Goal: Connect with others: Participate in discussion

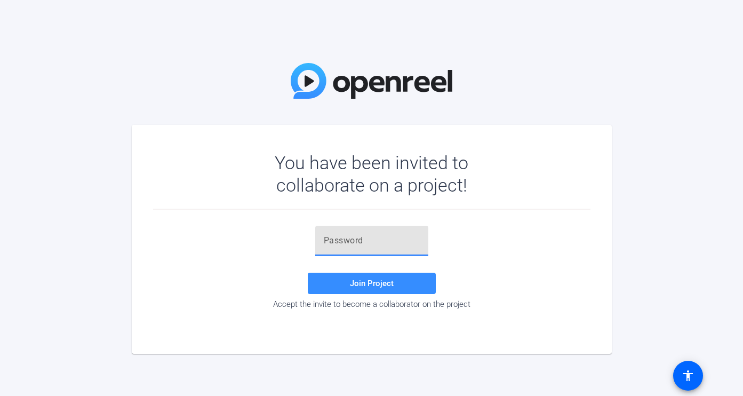
click at [335, 242] on input "text" at bounding box center [372, 240] width 96 height 13
click at [324, 240] on input "text" at bounding box center [372, 240] width 96 height 13
paste input "KJ_O#!"
type input "KJ_O#!"
click at [354, 277] on span at bounding box center [372, 283] width 128 height 26
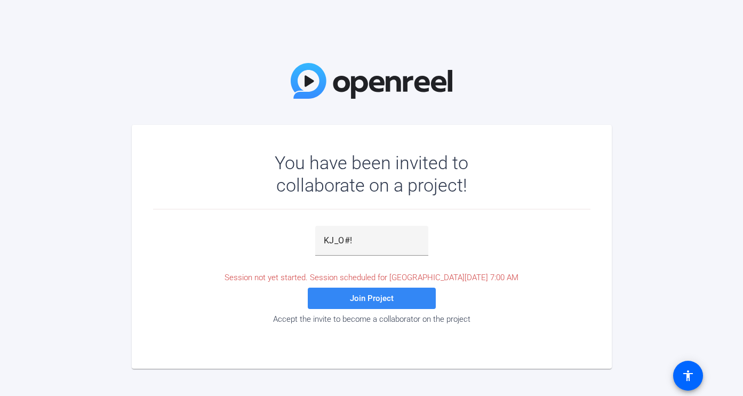
click at [356, 299] on span "Join Project" at bounding box center [372, 298] width 44 height 10
drag, startPoint x: 356, startPoint y: 296, endPoint x: 349, endPoint y: 297, distance: 7.0
click at [356, 296] on span "Join Project" at bounding box center [372, 298] width 44 height 10
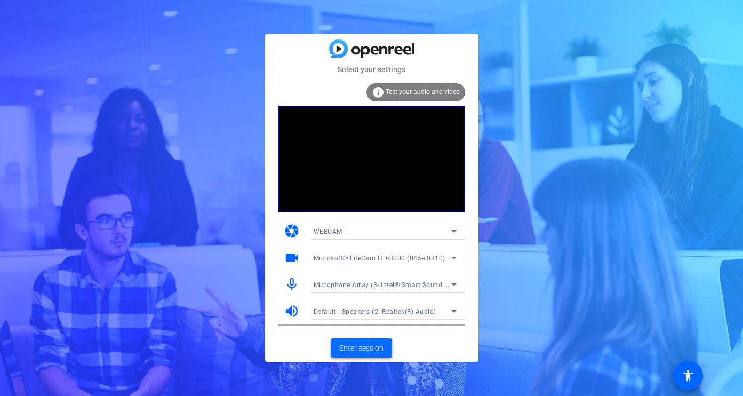
click at [360, 346] on span "Enter session" at bounding box center [361, 347] width 44 height 11
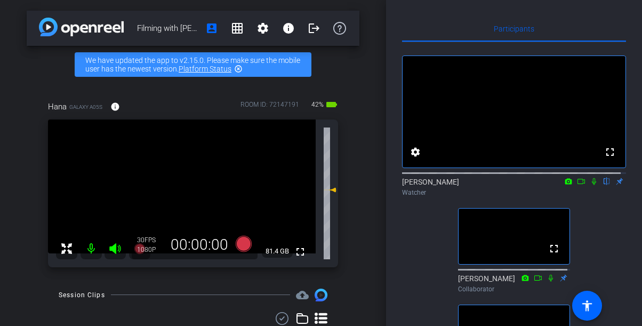
click at [590, 185] on icon at bounding box center [594, 181] width 9 height 7
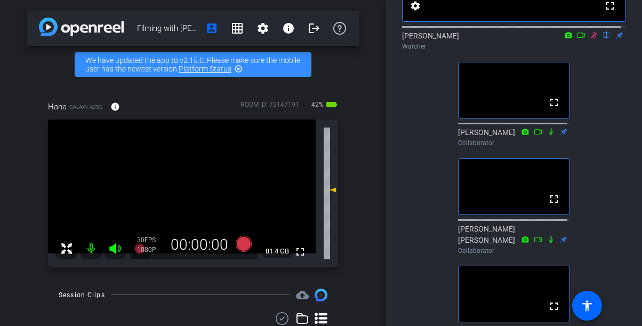
scroll to position [160, 0]
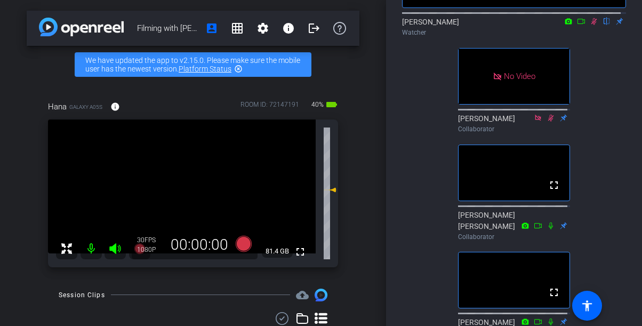
click at [577, 25] on icon at bounding box center [581, 21] width 9 height 7
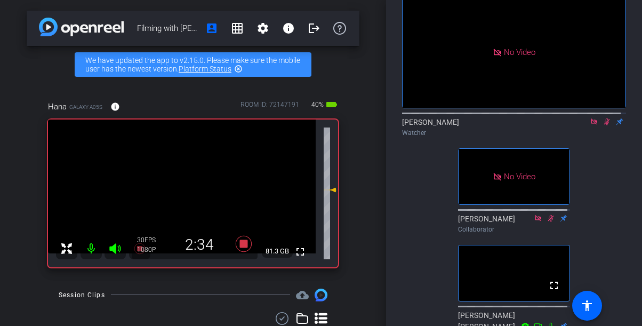
scroll to position [6, 0]
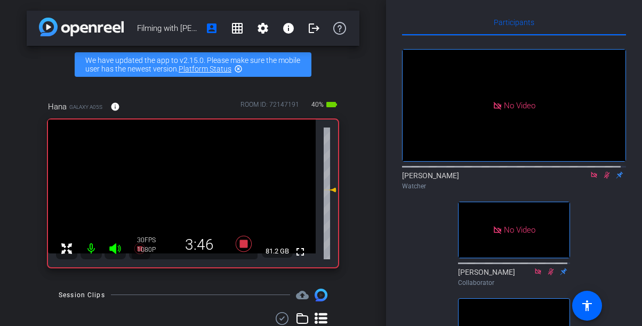
click at [603, 179] on icon at bounding box center [607, 174] width 9 height 7
click at [591, 178] on icon at bounding box center [594, 175] width 6 height 6
click at [590, 179] on icon at bounding box center [594, 174] width 9 height 7
click at [592, 179] on icon at bounding box center [595, 175] width 6 height 7
click at [592, 179] on icon at bounding box center [594, 175] width 4 height 7
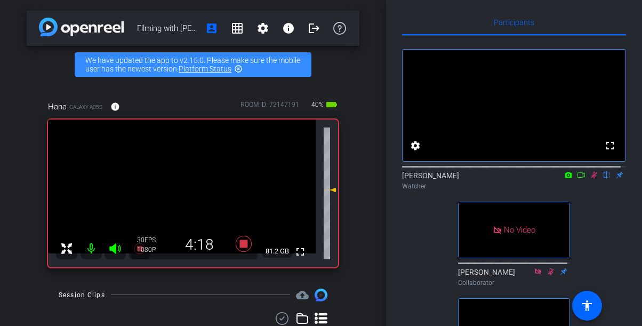
click at [577, 179] on icon at bounding box center [581, 174] width 9 height 7
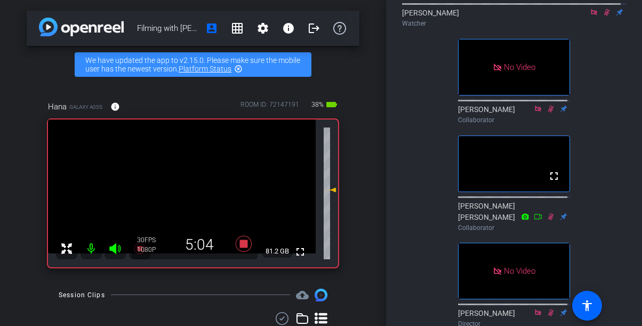
scroll to position [220, 0]
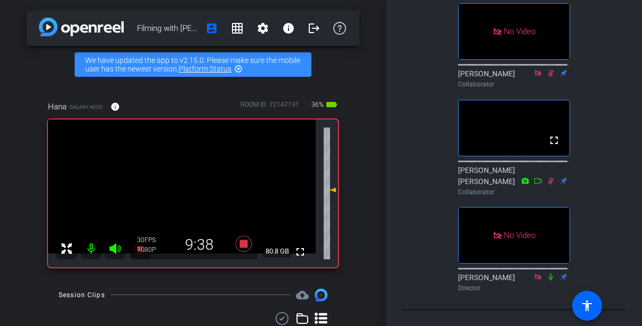
click at [548, 74] on icon at bounding box center [551, 72] width 6 height 7
click at [547, 77] on icon at bounding box center [551, 72] width 9 height 7
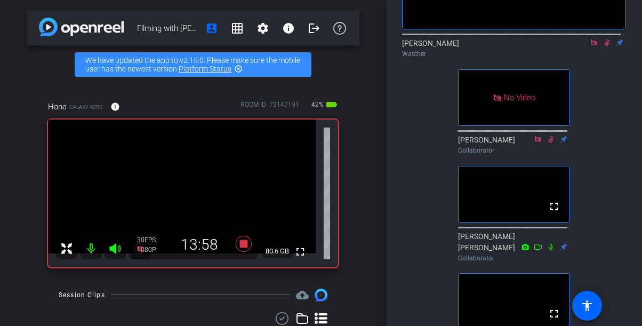
scroll to position [113, 0]
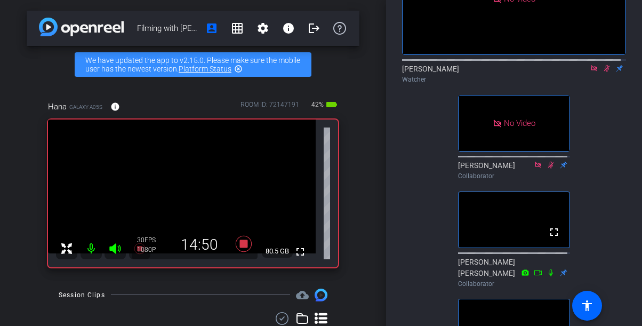
click at [603, 72] on icon at bounding box center [607, 68] width 9 height 7
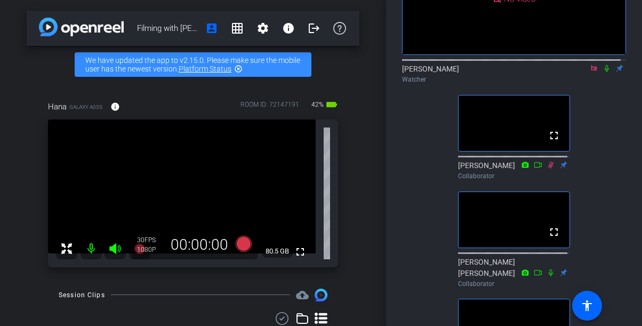
click at [590, 72] on icon at bounding box center [594, 68] width 9 height 7
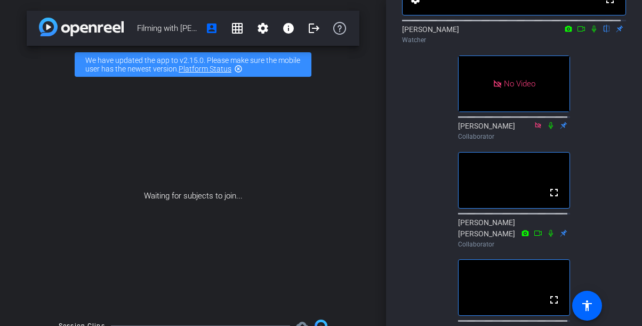
scroll to position [220, 0]
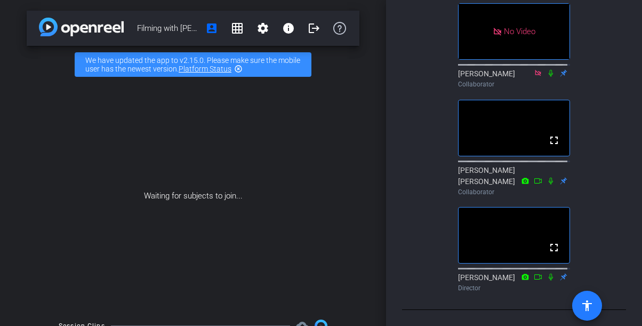
click at [586, 307] on mat-icon "accessibility" at bounding box center [587, 305] width 13 height 13
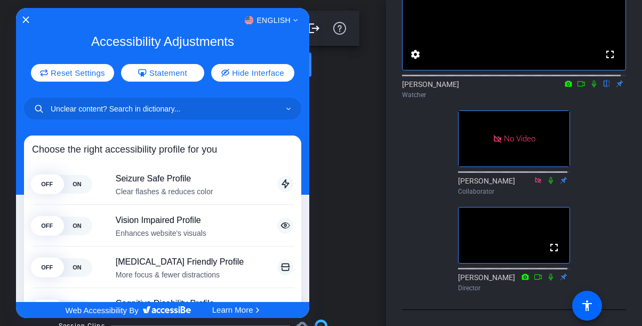
scroll to position [118, 0]
